Goal: Find specific page/section: Find specific page/section

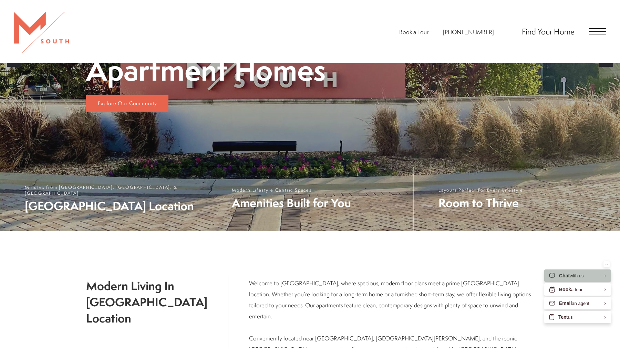
scroll to position [213, 0]
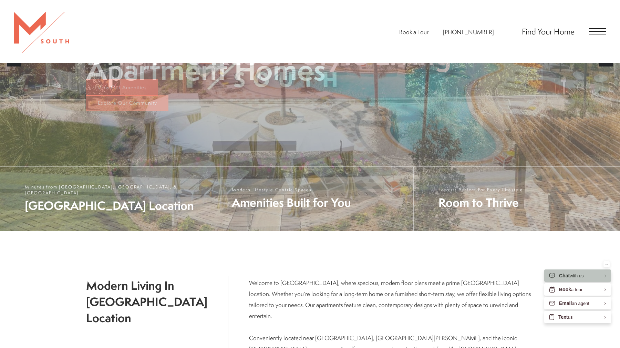
click at [570, 34] on span "Find Your Home" at bounding box center [548, 31] width 53 height 11
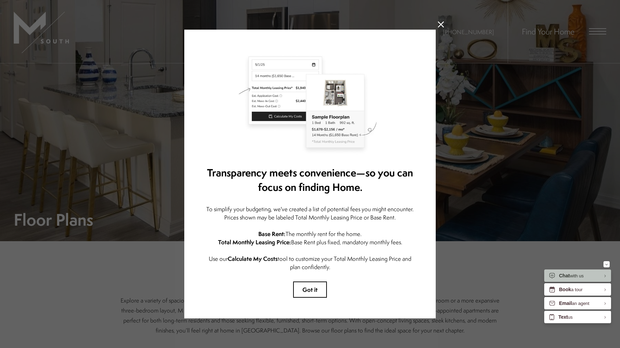
click at [441, 28] on button at bounding box center [441, 24] width 6 height 6
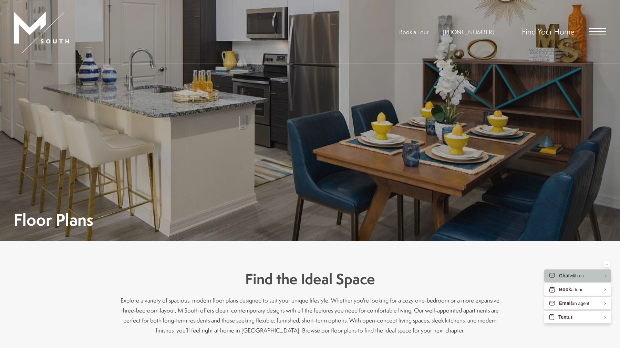
click at [591, 32] on span "Open Menu" at bounding box center [597, 31] width 17 height 6
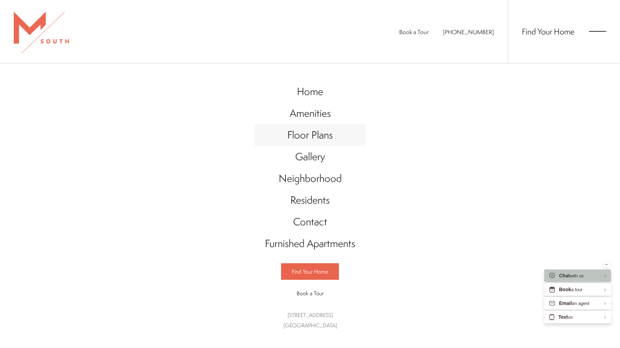
click at [317, 134] on span "Floor Plans" at bounding box center [309, 135] width 45 height 14
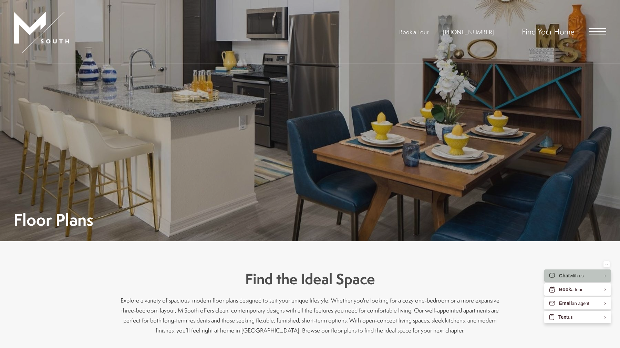
click at [598, 34] on span "Open Menu" at bounding box center [597, 34] width 17 height 1
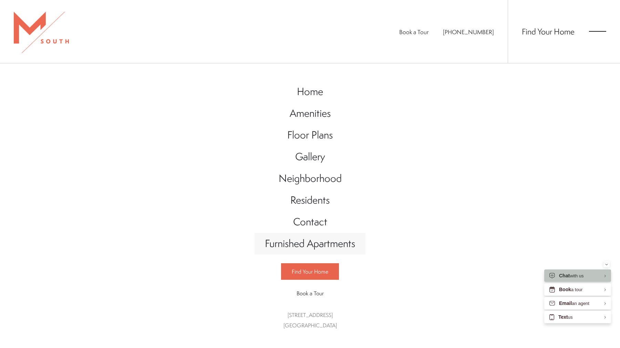
click at [318, 242] on span "Furnished Apartments" at bounding box center [310, 243] width 90 height 14
